Goal: Information Seeking & Learning: Learn about a topic

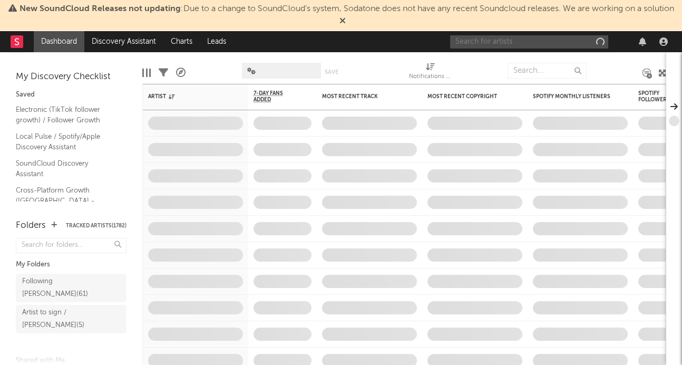
click at [477, 35] on input "text" at bounding box center [529, 41] width 158 height 13
type input "moonshine"
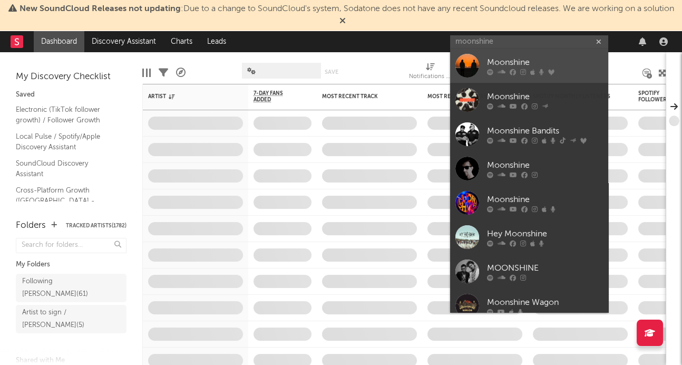
click at [495, 65] on div "Moonshine" at bounding box center [545, 62] width 116 height 13
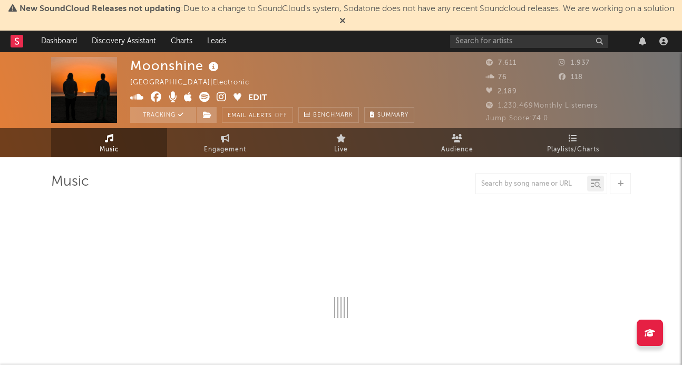
select select "6m"
